Goal: Task Accomplishment & Management: Use online tool/utility

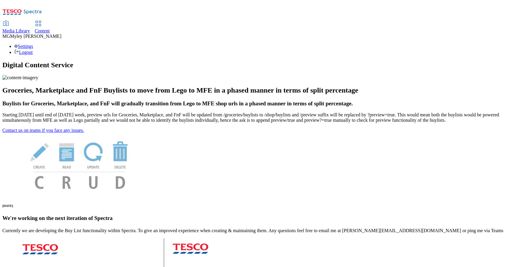
click at [50, 28] on span "Content" at bounding box center [42, 30] width 15 height 5
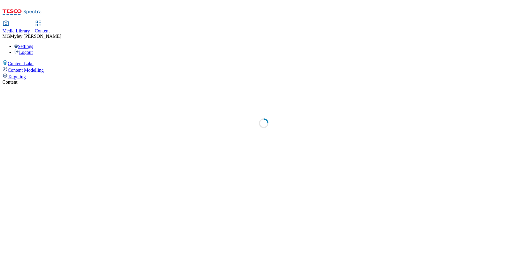
select select "ghs-uk"
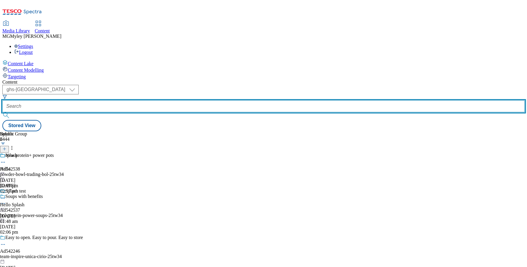
click at [143, 100] on input "text" at bounding box center [263, 106] width 523 height 12
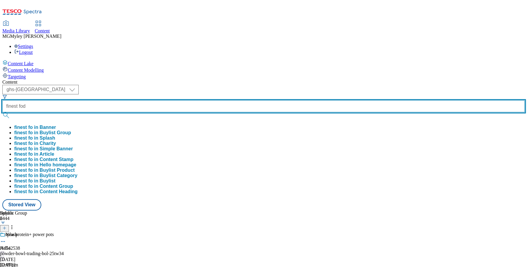
click at [2, 112] on button "submit" at bounding box center [6, 115] width 8 height 6
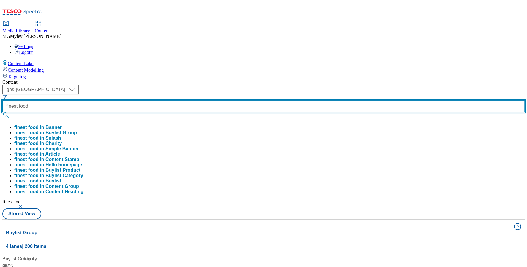
type input "finest food"
click at [2, 112] on button "submit" at bounding box center [6, 115] width 8 height 6
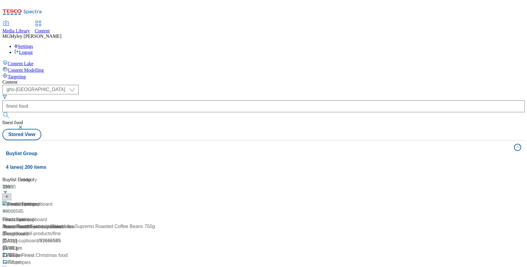
click at [260, 79] on div "Content" at bounding box center [263, 81] width 523 height 5
click at [85, 200] on div "Tesco Finest Tesco Finest / finest-food 17 Jul 2024 02:46 am" at bounding box center [43, 225] width 83 height 51
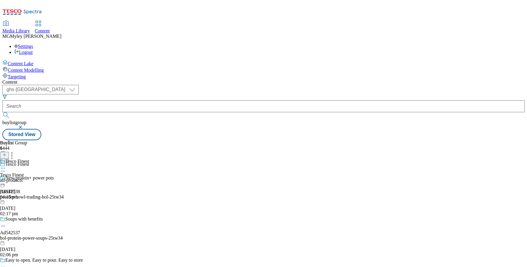
click at [29, 177] on div "all-products" at bounding box center [14, 179] width 29 height 5
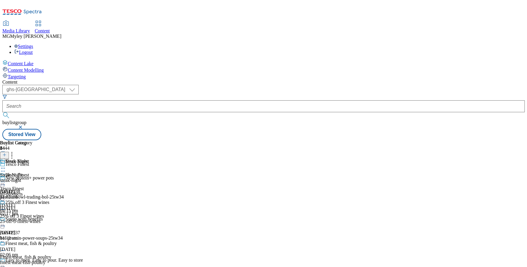
scroll to position [11, 0]
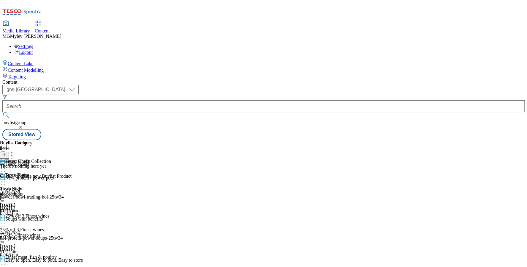
click at [9, 152] on button at bounding box center [4, 155] width 9 height 7
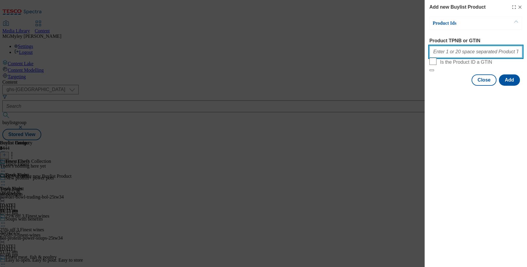
click at [482, 58] on input "Product TPNB or GTIN" at bounding box center [476, 52] width 93 height 12
paste input "97063157​"
type input "97063157​"
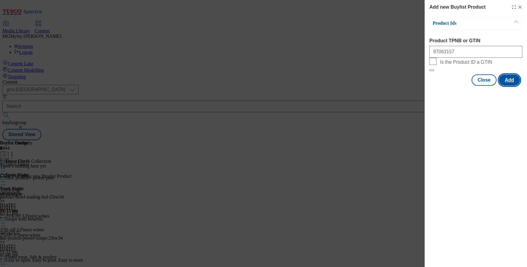
click at [514, 86] on button "Add" at bounding box center [509, 79] width 21 height 11
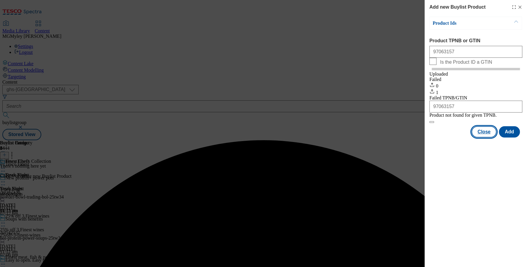
click at [485, 137] on button "Close" at bounding box center [484, 131] width 25 height 11
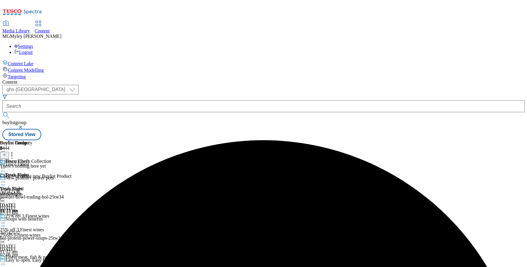
click at [9, 152] on button at bounding box center [4, 155] width 9 height 7
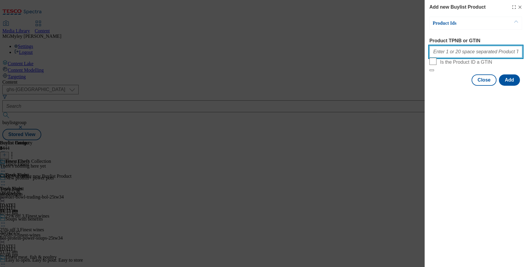
click at [485, 48] on input "Product TPNB or GTIN" at bounding box center [476, 52] width 93 height 12
paste input "97062383​"
type input "97062383​"
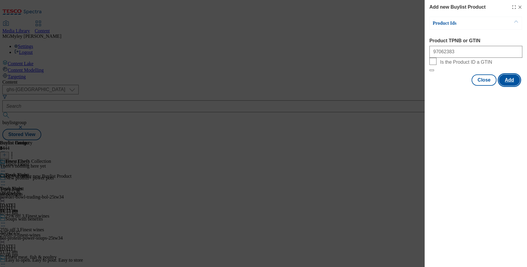
click at [507, 86] on button "Add" at bounding box center [509, 79] width 21 height 11
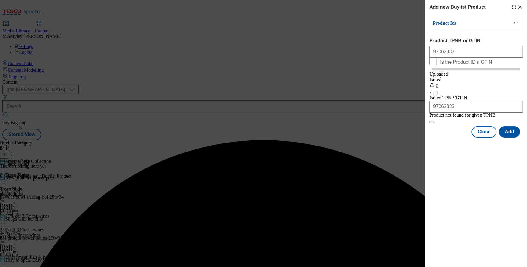
click at [485, 147] on div "Modal" at bounding box center [476, 142] width 103 height 8
click at [485, 137] on button "Close" at bounding box center [484, 131] width 25 height 11
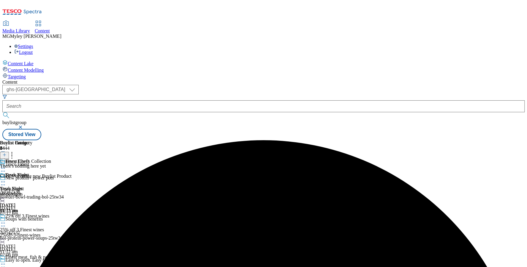
click at [4, 168] on circle at bounding box center [3, 168] width 1 height 1
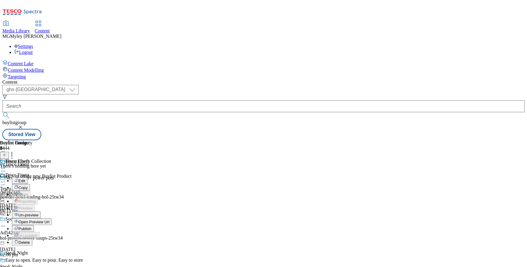
click at [25, 178] on span "Edit" at bounding box center [21, 180] width 7 height 4
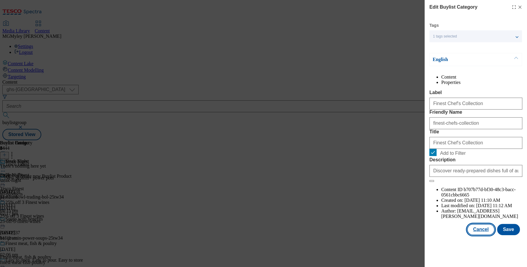
click at [488, 235] on button "Cancel" at bounding box center [480, 228] width 27 height 11
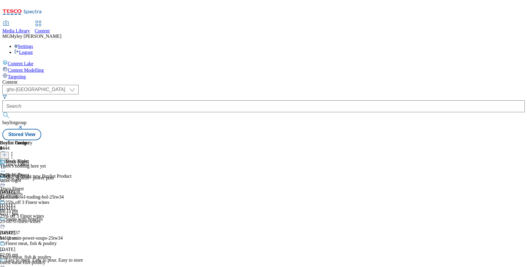
click at [9, 152] on button at bounding box center [4, 155] width 9 height 7
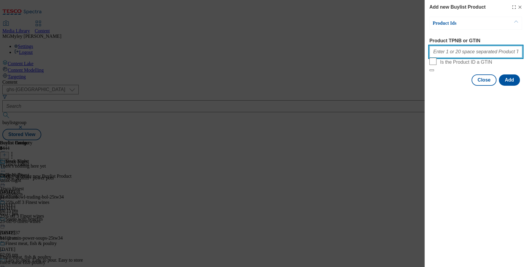
click at [478, 57] on input "Product TPNB or GTIN" at bounding box center [476, 52] width 93 height 12
paste input "97015555​"
type input "97015555​"
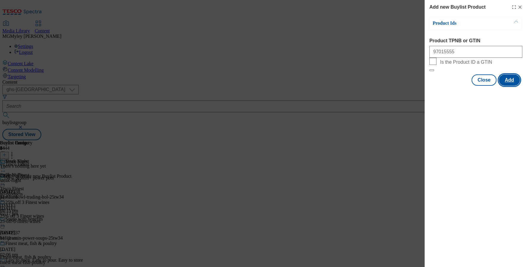
click at [516, 86] on button "Add" at bounding box center [509, 79] width 21 height 11
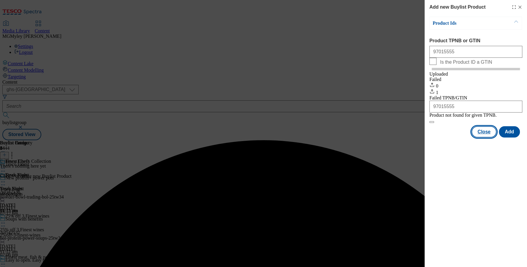
click at [488, 137] on button "Close" at bounding box center [484, 131] width 25 height 11
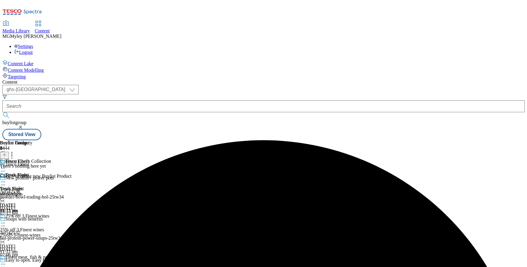
click at [7, 152] on icon at bounding box center [4, 154] width 4 height 4
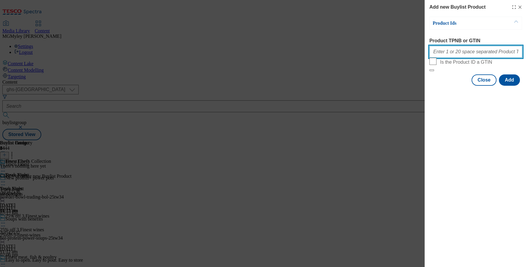
click at [457, 56] on input "Product TPNB or GTIN" at bounding box center [476, 52] width 93 height 12
paste input "97063128​"
type input "97063128​"
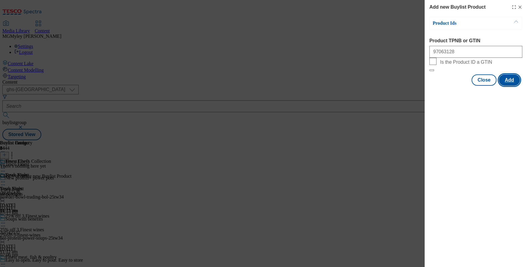
click at [513, 86] on button "Add" at bounding box center [509, 79] width 21 height 11
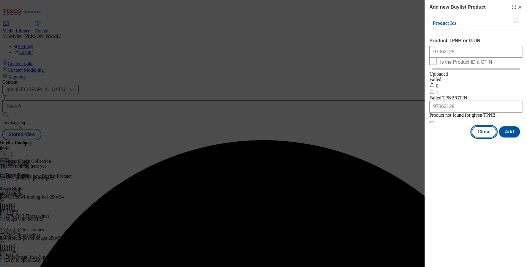
click at [483, 137] on button "Close" at bounding box center [484, 131] width 25 height 11
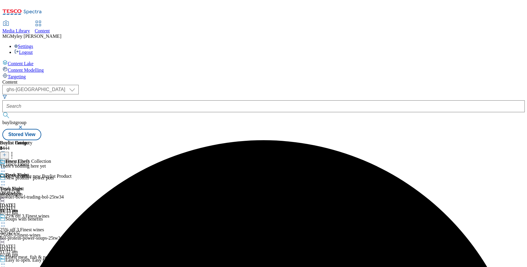
click at [4, 153] on line at bounding box center [4, 154] width 0 height 3
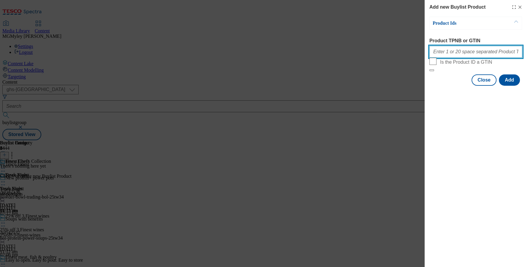
click at [470, 56] on input "Product TPNB or GTIN" at bounding box center [476, 52] width 93 height 12
paste input "96982764​"
type input "96982764​"
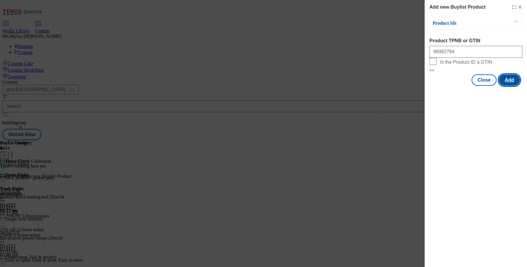
click at [514, 86] on button "Add" at bounding box center [509, 79] width 21 height 11
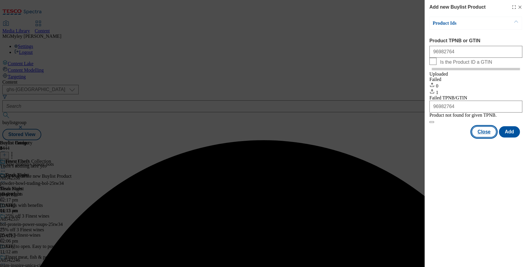
click at [490, 137] on button "Close" at bounding box center [484, 131] width 25 height 11
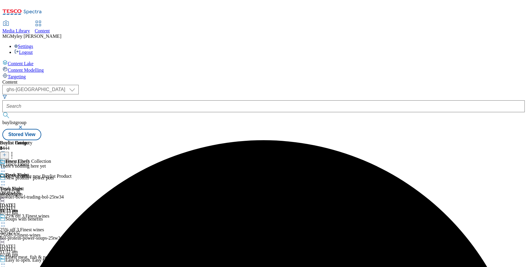
click at [7, 152] on icon at bounding box center [4, 154] width 4 height 4
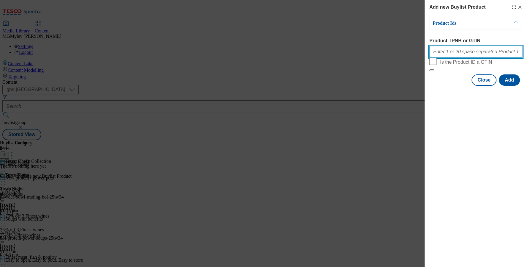
click at [459, 51] on input "Product TPNB or GTIN" at bounding box center [476, 52] width 93 height 12
paste input "96630231​"
type input "96630231​"
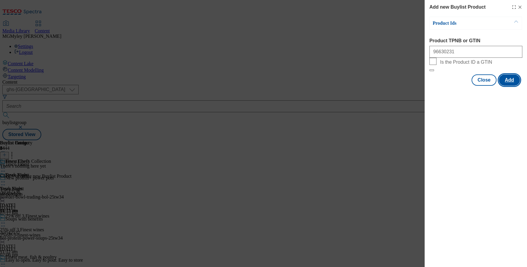
click at [512, 86] on button "Add" at bounding box center [509, 79] width 21 height 11
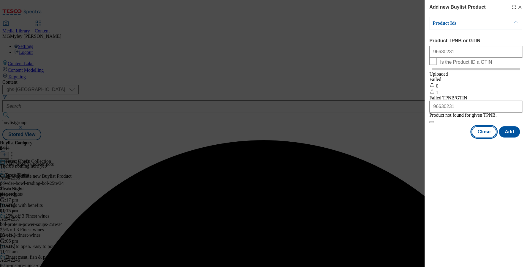
click at [485, 137] on button "Close" at bounding box center [484, 131] width 25 height 11
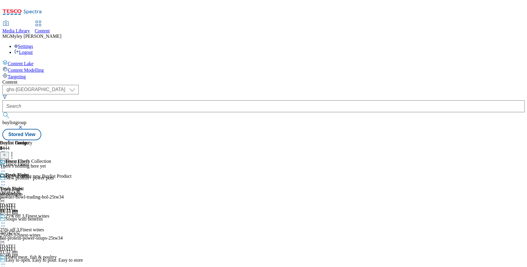
click at [7, 152] on icon at bounding box center [4, 154] width 4 height 4
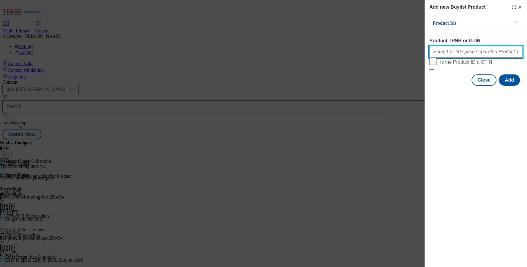
click at [477, 54] on input "Product TPNB or GTIN" at bounding box center [476, 52] width 93 height 12
paste input "97028874​"
type input "97028874​"
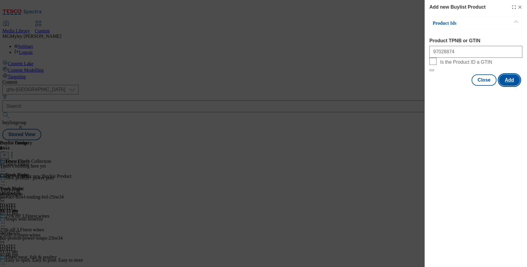
click at [508, 86] on button "Add" at bounding box center [509, 79] width 21 height 11
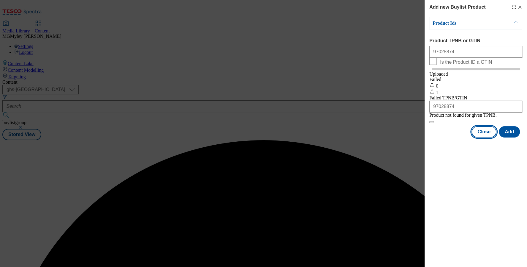
click at [481, 112] on input "97028874​" at bounding box center [476, 106] width 93 height 12
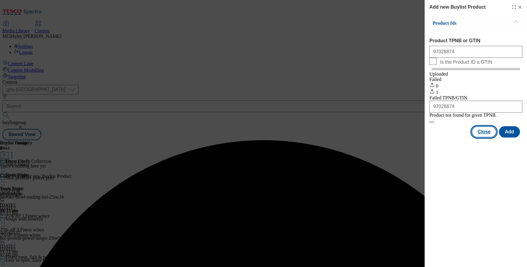
click at [482, 137] on button "Close" at bounding box center [484, 131] width 25 height 11
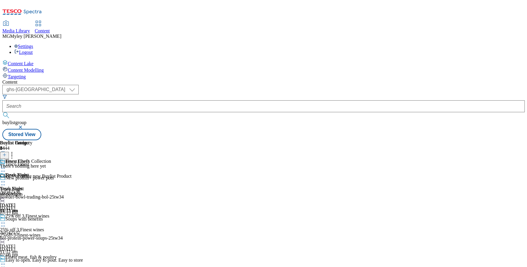
click at [72, 140] on header "Buylist Product 0" at bounding box center [36, 149] width 72 height 18
click at [72, 151] on div at bounding box center [36, 155] width 72 height 8
click at [7, 152] on icon at bounding box center [4, 154] width 4 height 4
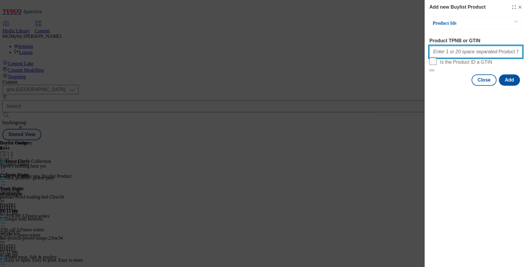
click at [476, 53] on input "Product TPNB or GTIN" at bounding box center [476, 52] width 93 height 12
paste input "97065397​"
type input "97065397​"
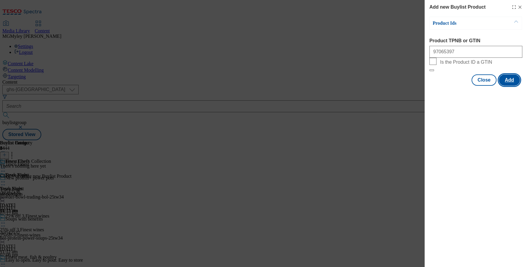
click at [508, 86] on button "Add" at bounding box center [509, 79] width 21 height 11
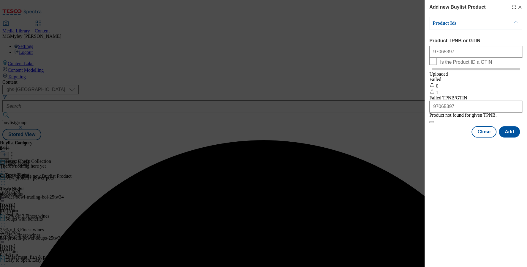
click at [489, 147] on div "Modal" at bounding box center [476, 142] width 103 height 8
click at [489, 137] on button "Close" at bounding box center [484, 131] width 25 height 11
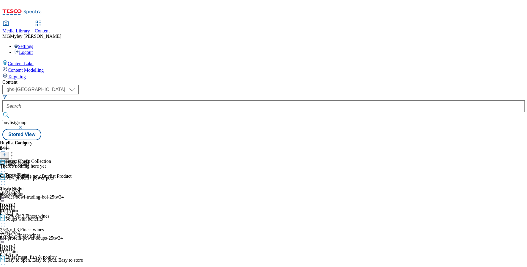
click at [7, 152] on icon at bounding box center [4, 154] width 4 height 4
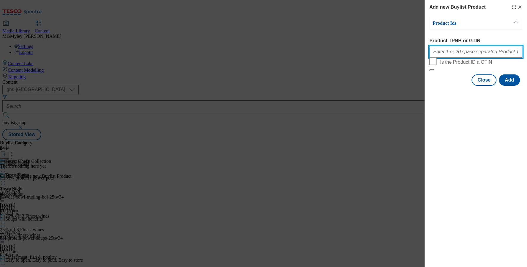
click at [477, 50] on input "Product TPNB or GTIN" at bounding box center [476, 52] width 93 height 12
paste input "96770525​"
type input "96770525​"
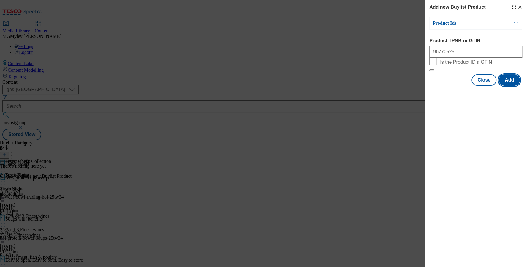
click at [510, 86] on button "Add" at bounding box center [509, 79] width 21 height 11
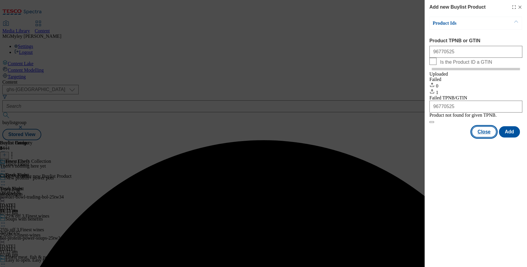
click at [492, 137] on button "Close" at bounding box center [484, 131] width 25 height 11
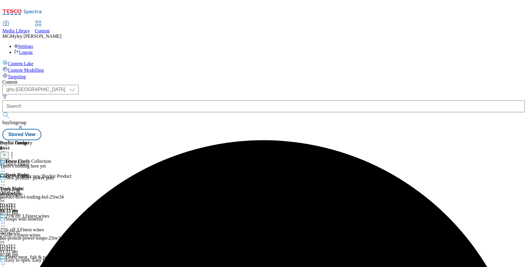
click at [7, 152] on icon at bounding box center [4, 154] width 4 height 4
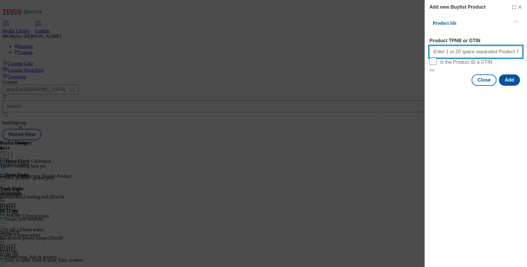
click at [469, 56] on input "Product TPNB or GTIN" at bounding box center [476, 52] width 93 height 12
paste input "97064277​"
type input "97064277​"
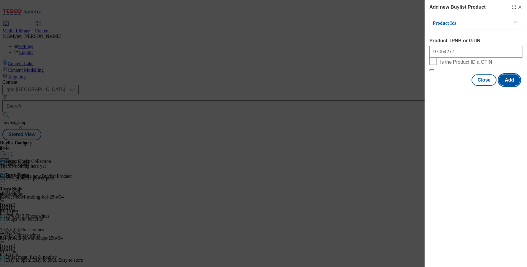
click at [508, 86] on button "Add" at bounding box center [509, 79] width 21 height 11
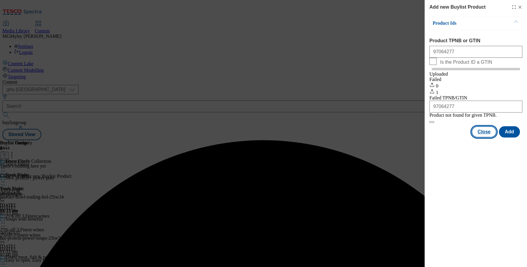
click at [484, 137] on button "Close" at bounding box center [484, 131] width 25 height 11
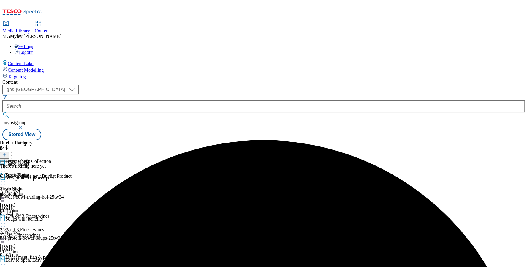
click at [9, 152] on button at bounding box center [4, 155] width 9 height 7
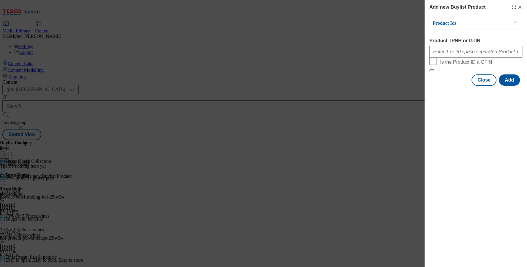
click at [484, 66] on form "Product TPNB or GTIN Is the Product ID a GTIN" at bounding box center [476, 54] width 93 height 33
click at [484, 56] on input "Product TPNB or GTIN" at bounding box center [476, 52] width 93 height 12
paste input "96872670​"
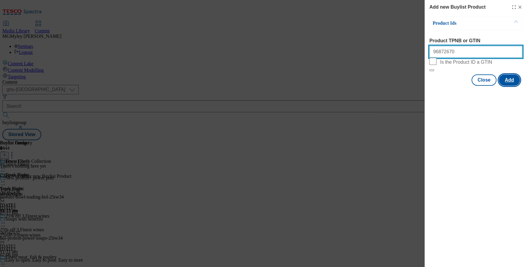
type input "96872670​"
click at [509, 86] on button "Add" at bounding box center [509, 79] width 21 height 11
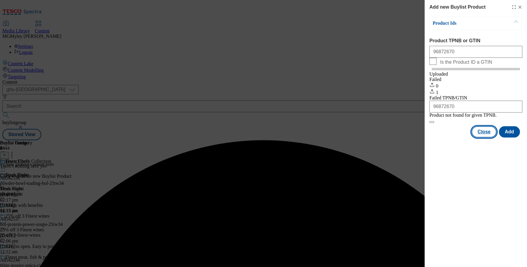
click at [479, 137] on button "Close" at bounding box center [484, 131] width 25 height 11
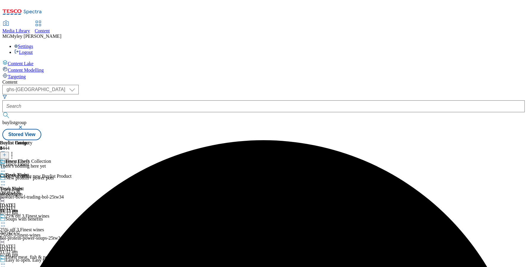
click at [9, 152] on button at bounding box center [4, 155] width 9 height 7
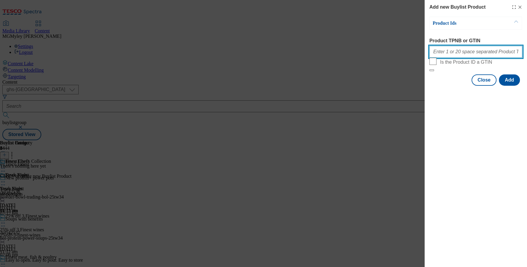
click at [468, 56] on input "Product TPNB or GTIN" at bounding box center [476, 52] width 93 height 12
paste input "96975738​"
type input "96975738​"
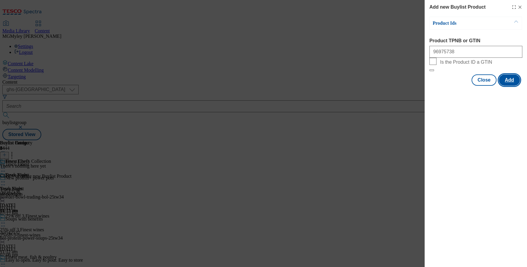
click at [507, 86] on button "Add" at bounding box center [509, 79] width 21 height 11
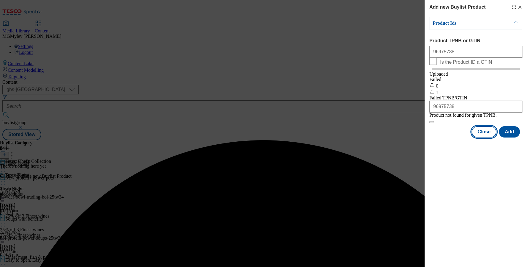
click at [483, 137] on button "Close" at bounding box center [484, 131] width 25 height 11
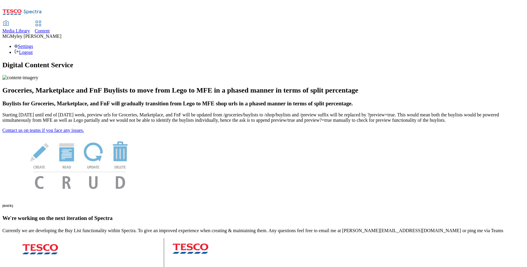
click at [50, 28] on span "Content" at bounding box center [42, 30] width 15 height 5
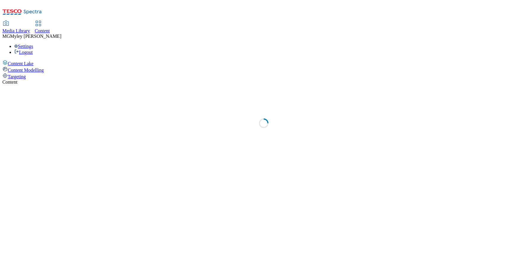
select select "ghs-[GEOGRAPHIC_DATA]"
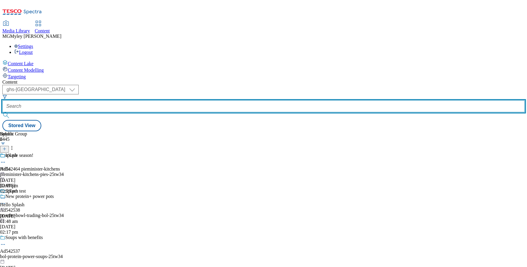
click at [147, 100] on input "text" at bounding box center [263, 106] width 523 height 12
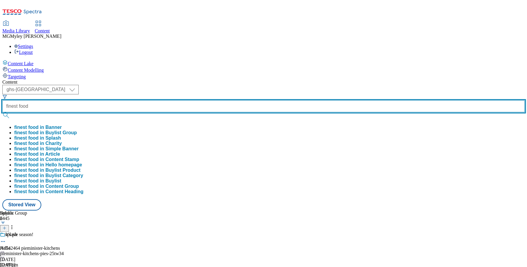
type input "finest food"
click at [2, 112] on button "submit" at bounding box center [6, 115] width 8 height 6
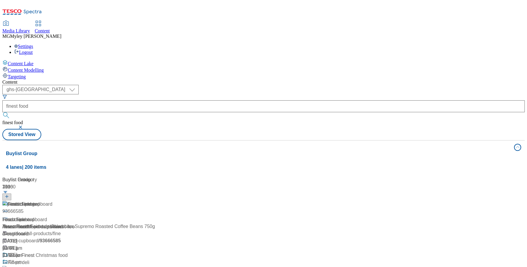
click at [85, 200] on div "Tesco Finest Tesco Finest / finest-food 17 Jul 2024 02:46 am" at bounding box center [43, 225] width 83 height 51
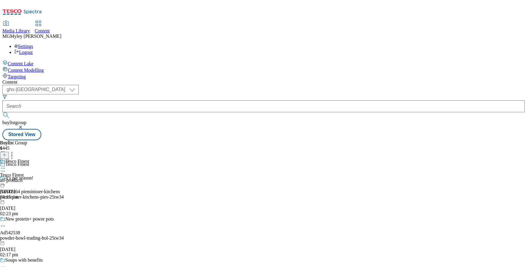
click at [29, 177] on div "all-products" at bounding box center [14, 179] width 29 height 5
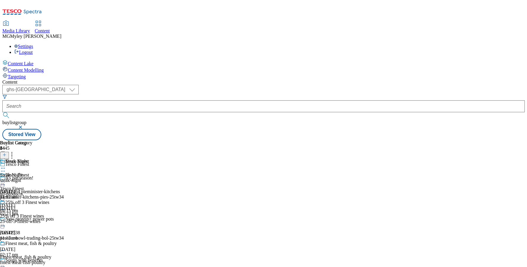
scroll to position [11, 0]
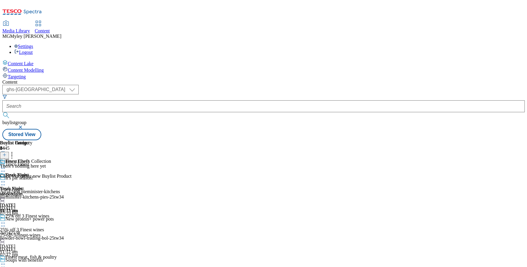
scroll to position [1341, 0]
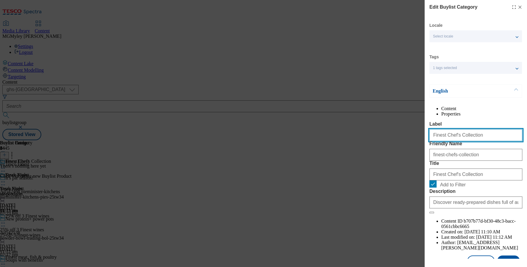
click at [459, 141] on input "Finest Chef's Collection" at bounding box center [476, 135] width 93 height 12
click at [520, 8] on icon "Modal" at bounding box center [520, 7] width 5 height 5
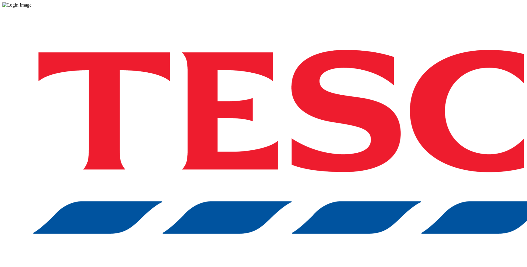
click at [371, 162] on div "Log in to the Spectra’s dashboard using [PERSON_NAME]’s credentials. If you don…" at bounding box center [263, 155] width 523 height 295
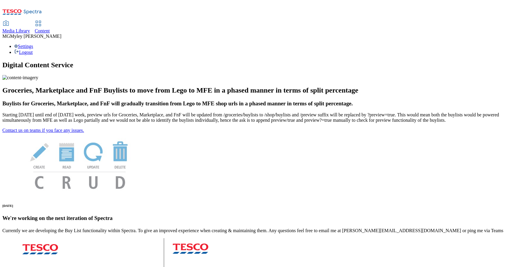
click at [30, 28] on span "Media Library" at bounding box center [16, 30] width 28 height 5
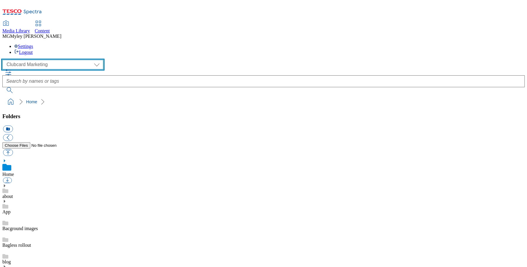
click at [55, 60] on select "Clubcard Marketing Dotcom UK GHS Marketing UK GHS ROI iGHS Marketing CE MCA CZ …" at bounding box center [52, 65] width 101 height 10
select select "flare-ghs-mktg"
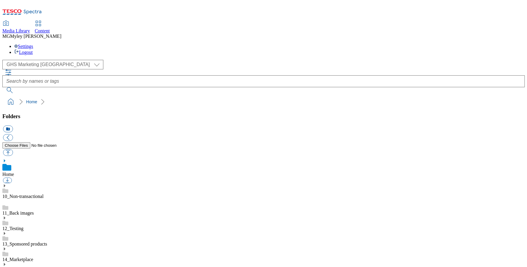
click at [33, 256] on link "14_Marketplace" at bounding box center [17, 258] width 31 height 5
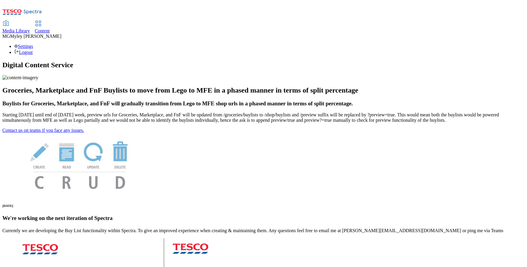
click at [50, 21] on link "Content" at bounding box center [42, 27] width 15 height 12
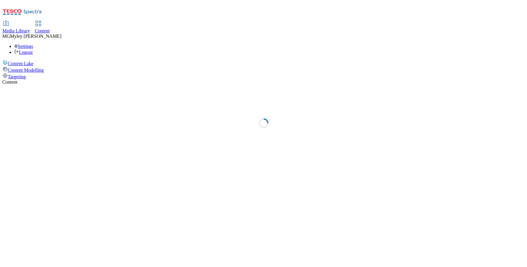
select select "ghs-[GEOGRAPHIC_DATA]"
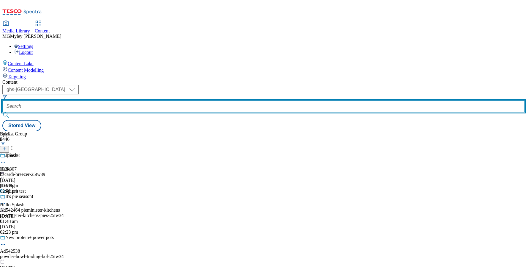
click at [134, 100] on input "text" at bounding box center [263, 106] width 523 height 12
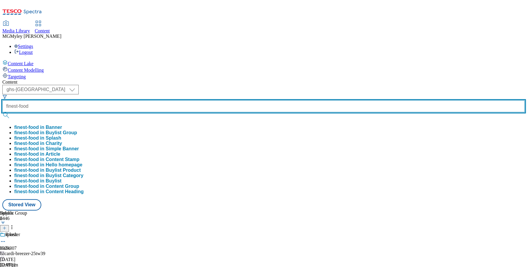
type input "finest-food"
click at [2, 112] on button "submit" at bounding box center [6, 115] width 8 height 6
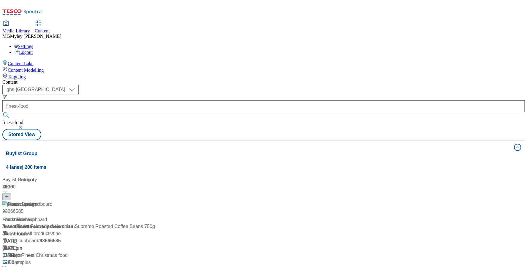
click at [274, 79] on div "Content ( optional ) ghs-roi ghs-[GEOGRAPHIC_DATA] ghs-uk finest-food finest-fo…" at bounding box center [263, 239] width 523 height 320
click at [34, 200] on span "Tesco Finest" at bounding box center [21, 203] width 27 height 7
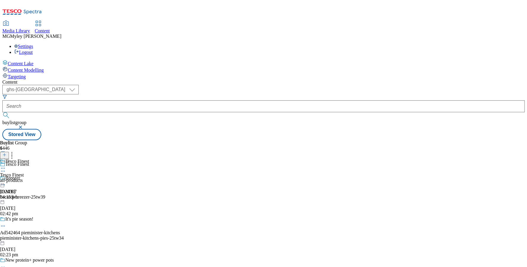
click at [29, 158] on div "Tesco Finest Tesco Finest all-products [DATE] 04:15 pm" at bounding box center [14, 178] width 29 height 41
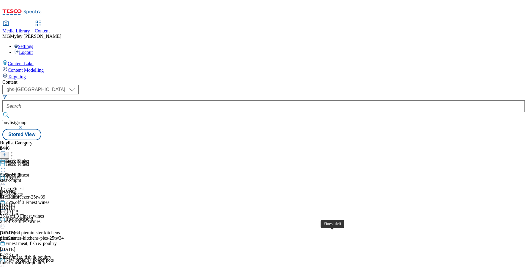
scroll to position [1290, 0]
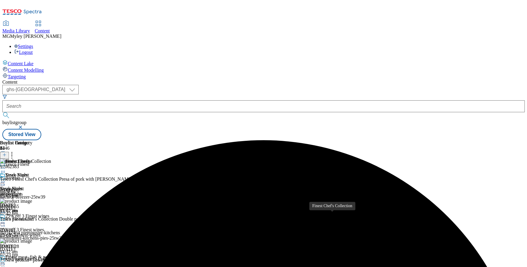
scroll to position [11, 0]
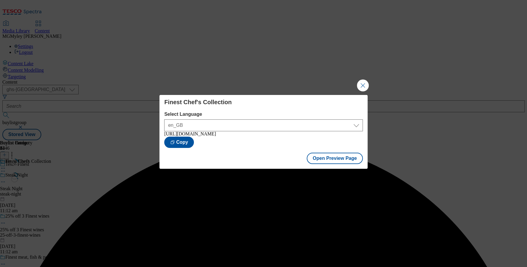
scroll to position [0, 0]
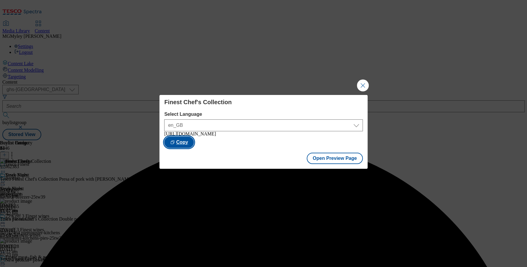
click at [194, 139] on button "Copy" at bounding box center [179, 141] width 30 height 11
click at [343, 158] on button "Open Preview Page" at bounding box center [335, 157] width 56 height 11
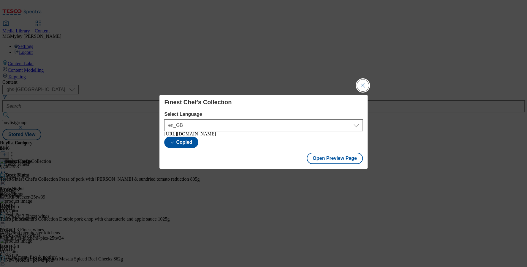
click at [364, 82] on button "Close Modal" at bounding box center [363, 85] width 12 height 12
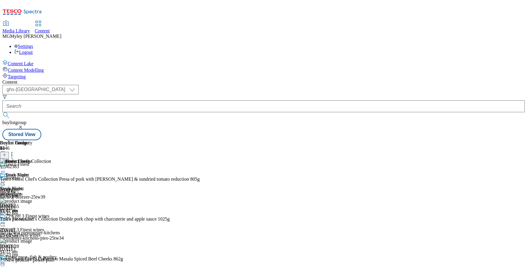
scroll to position [1290, 0]
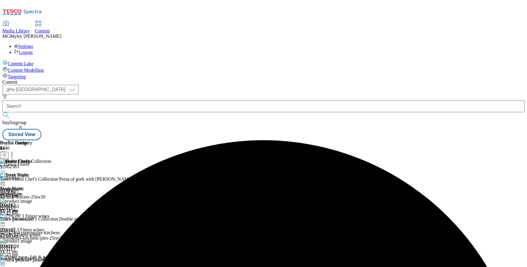
scroll to position [1070, 0]
